Goal: Transaction & Acquisition: Obtain resource

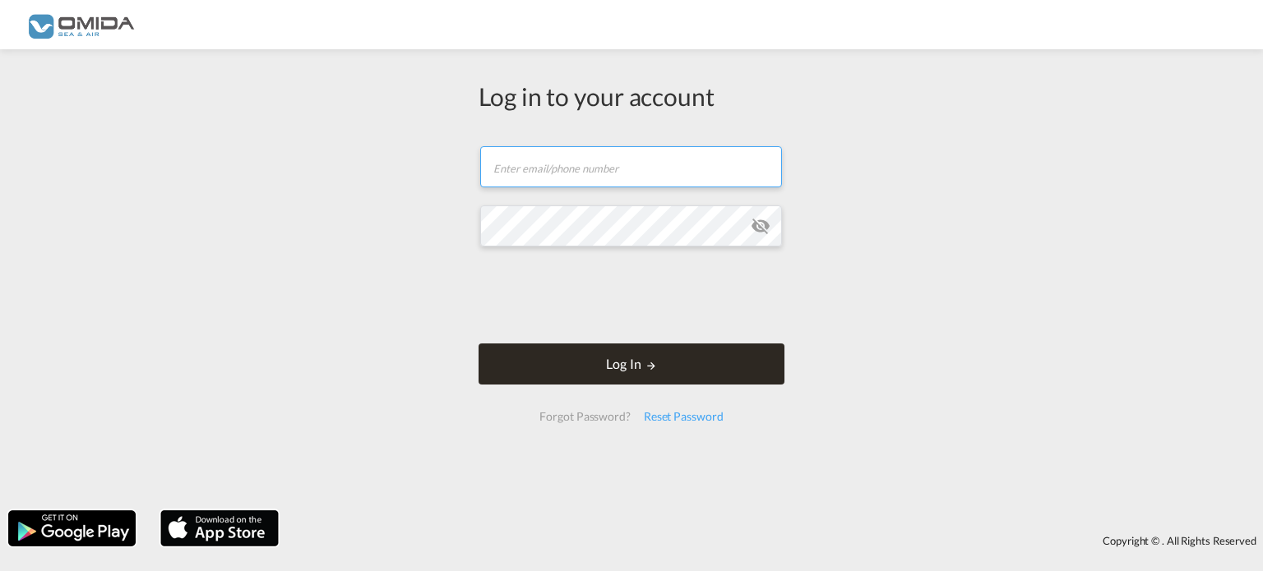
type input "[PERSON_NAME][EMAIL_ADDRESS][DOMAIN_NAME]"
click at [622, 356] on button "Log In" at bounding box center [632, 364] width 306 height 41
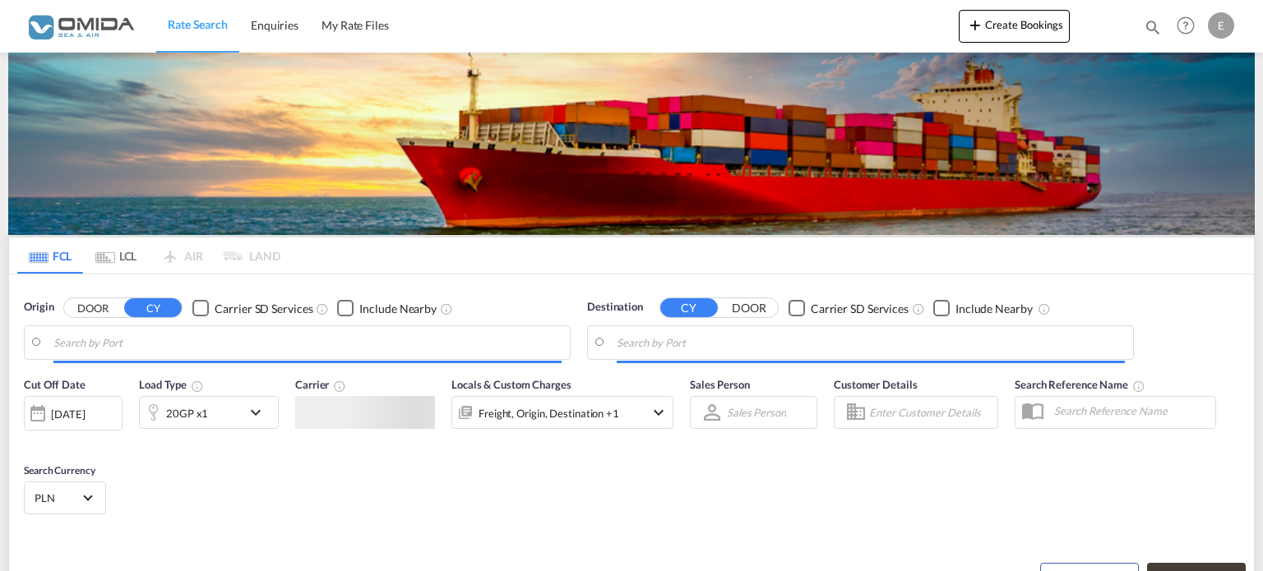
type input "Gdansk, PLGDN"
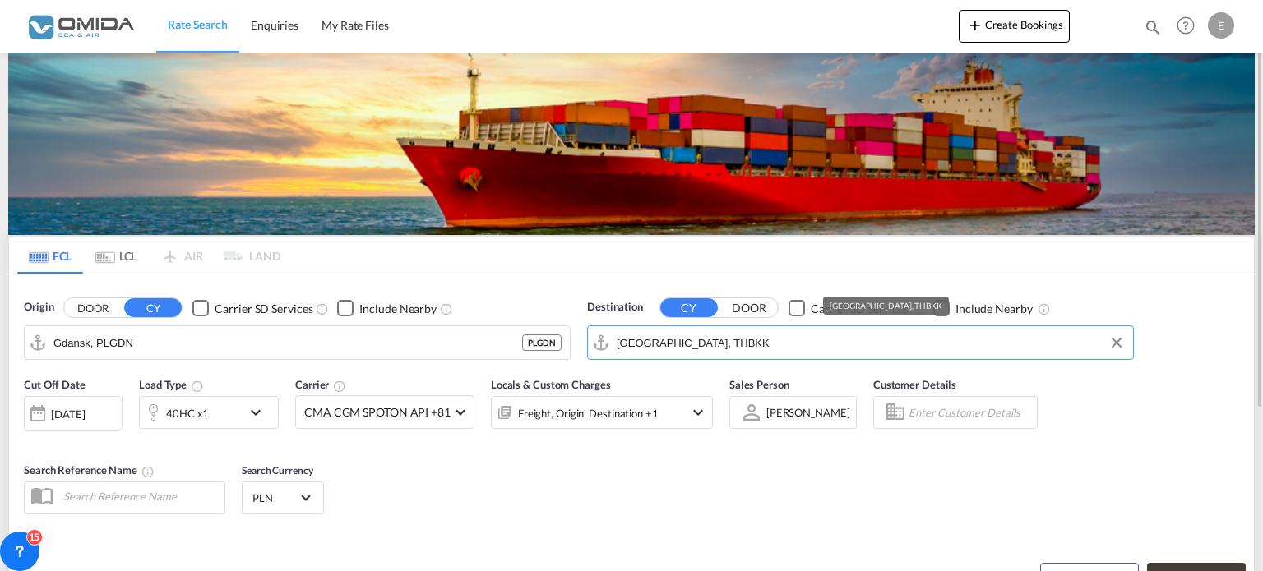
click at [720, 346] on input "[GEOGRAPHIC_DATA], THBKK" at bounding box center [871, 343] width 508 height 25
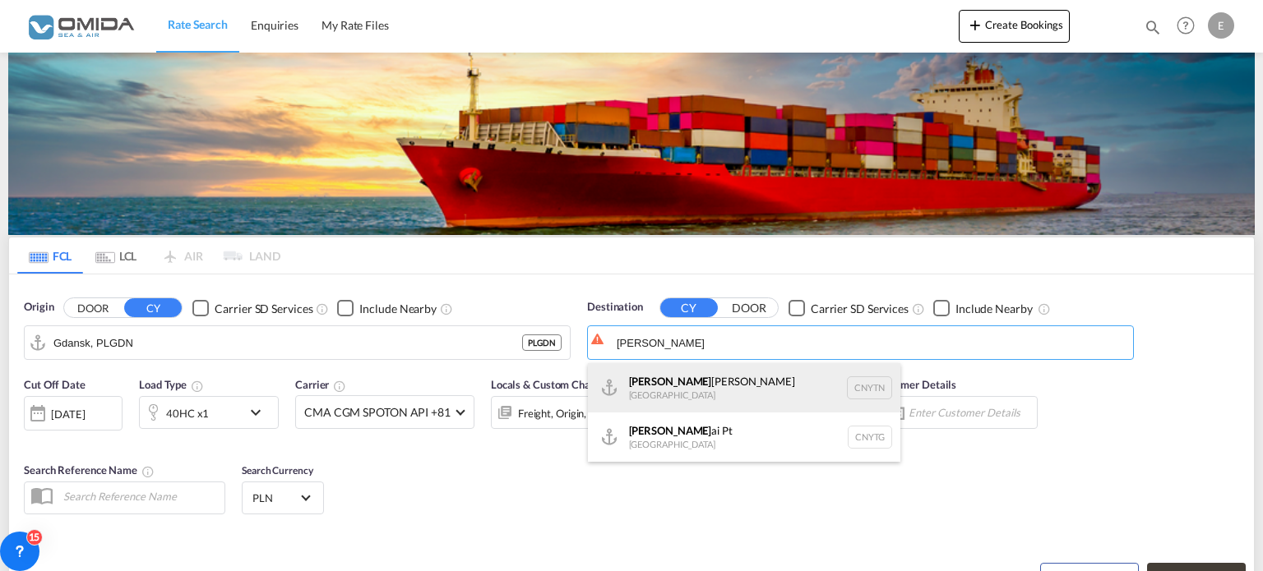
click at [708, 400] on div "[PERSON_NAME] Pt China CNYTN" at bounding box center [744, 387] width 312 height 49
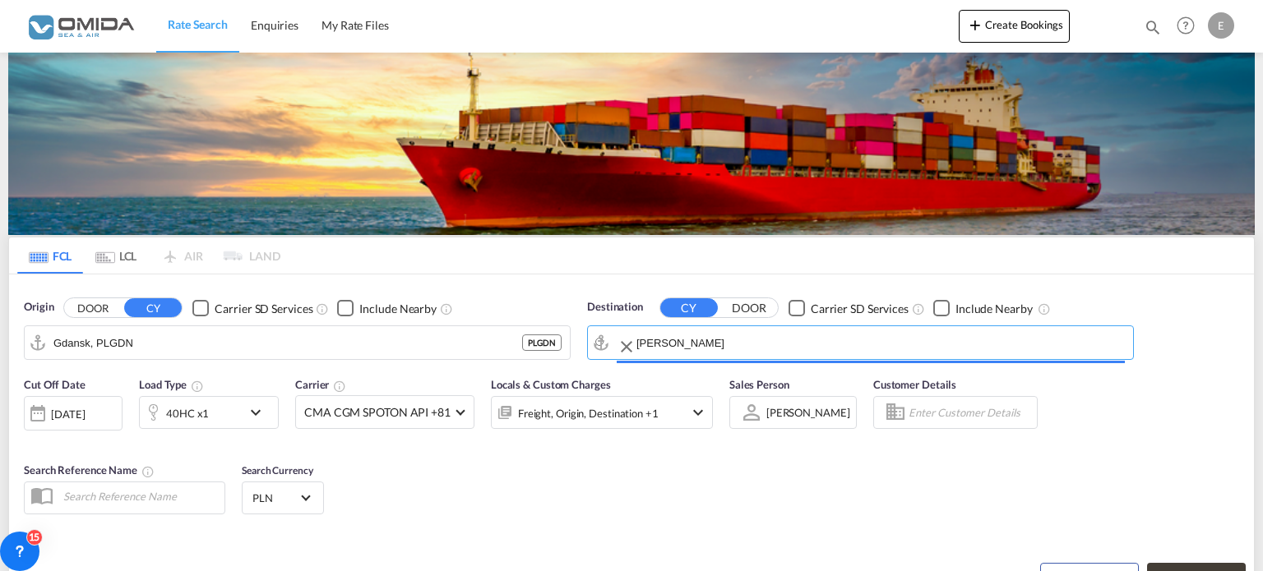
type input "Yantian Pt, CNYTN"
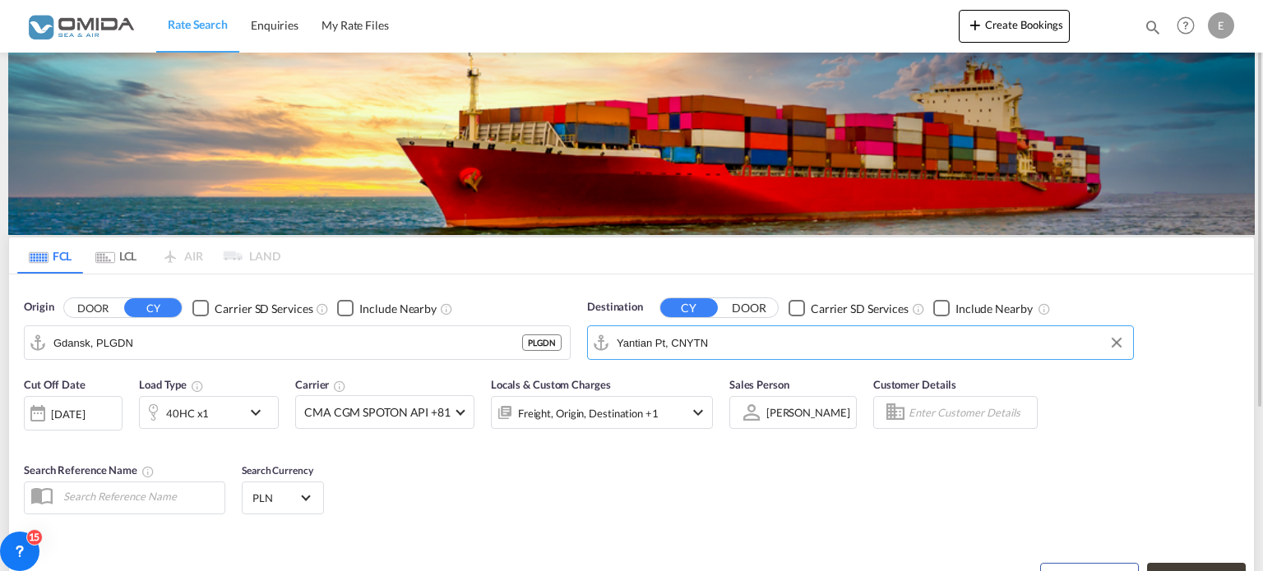
scroll to position [227, 0]
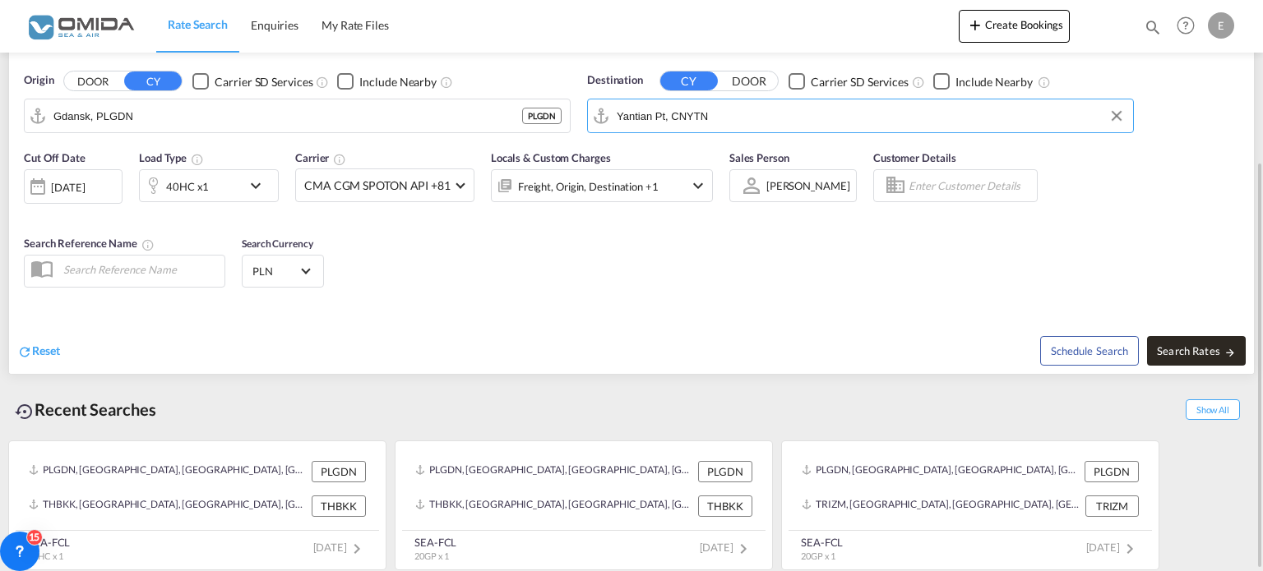
click at [1173, 351] on span "Search Rates" at bounding box center [1196, 351] width 79 height 13
type input "PLGDN to CNYTN / [DATE]"
